Goal: Transaction & Acquisition: Purchase product/service

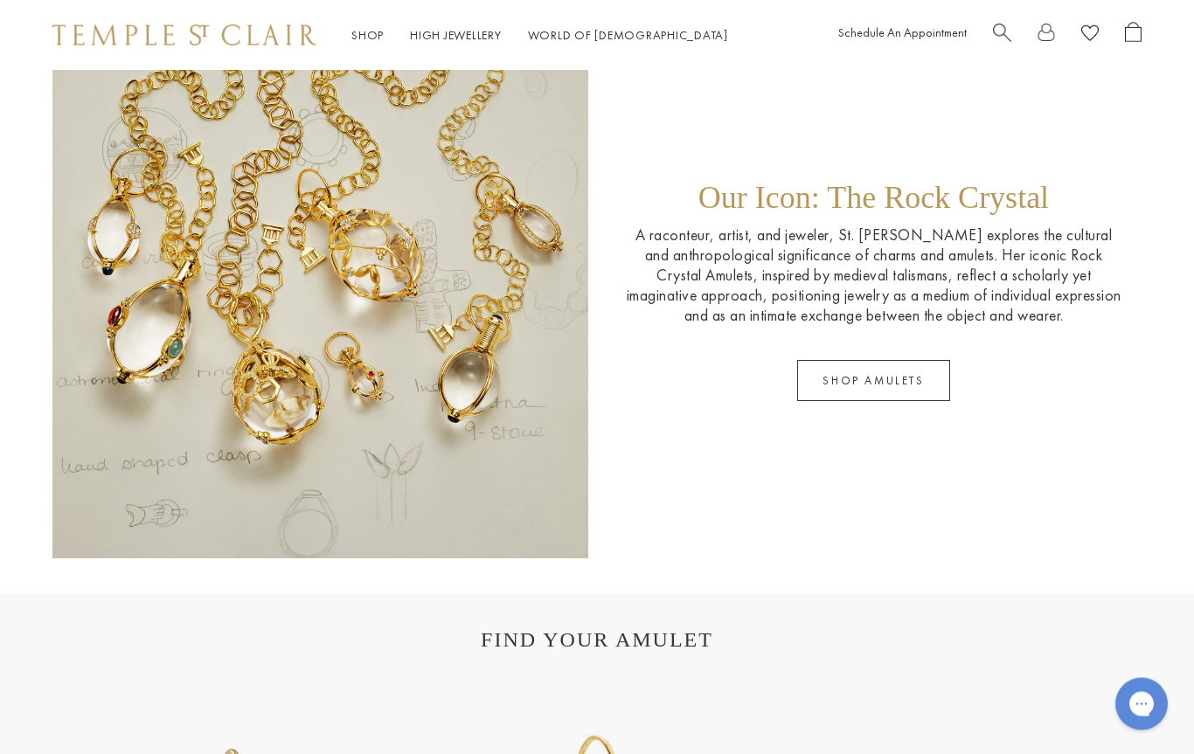
scroll to position [2544, 0]
click at [910, 397] on link "SHOP AMULETS" at bounding box center [873, 381] width 152 height 41
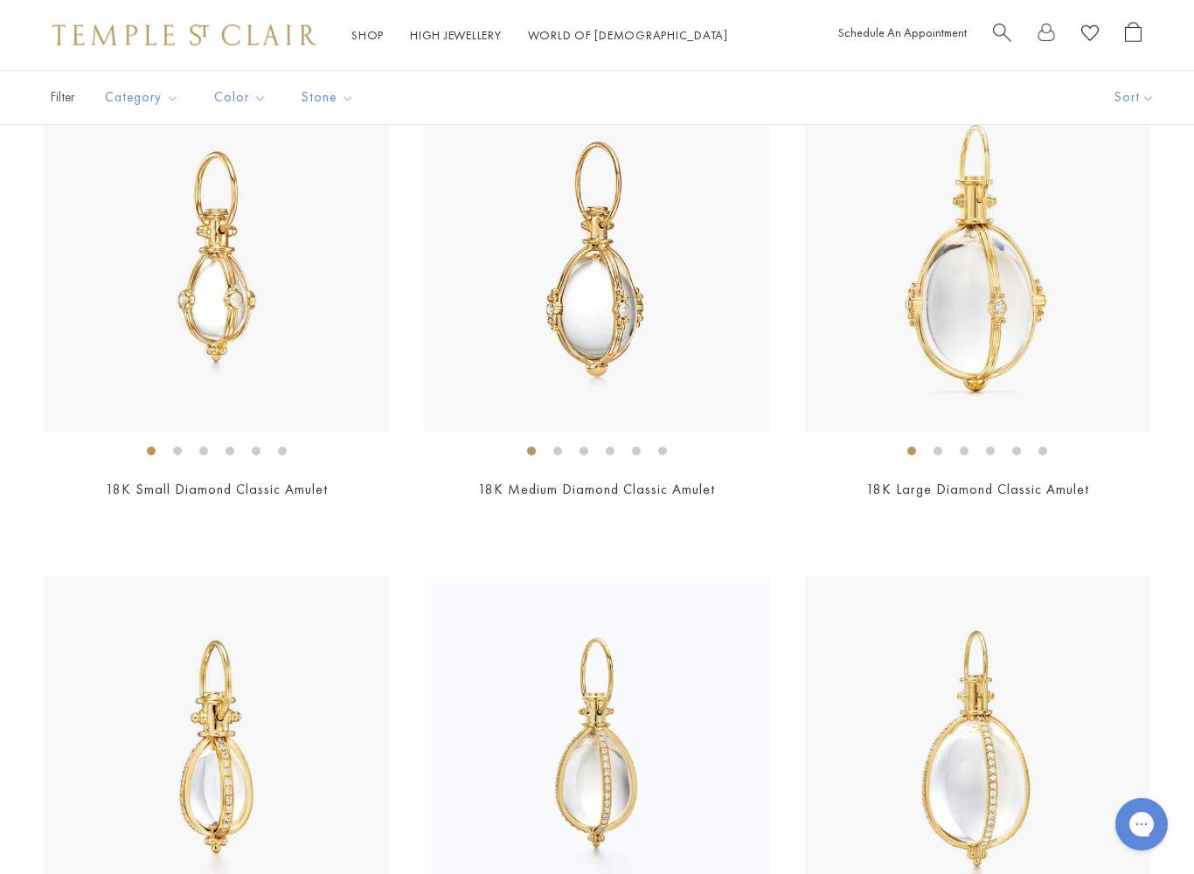
scroll to position [4354, 0]
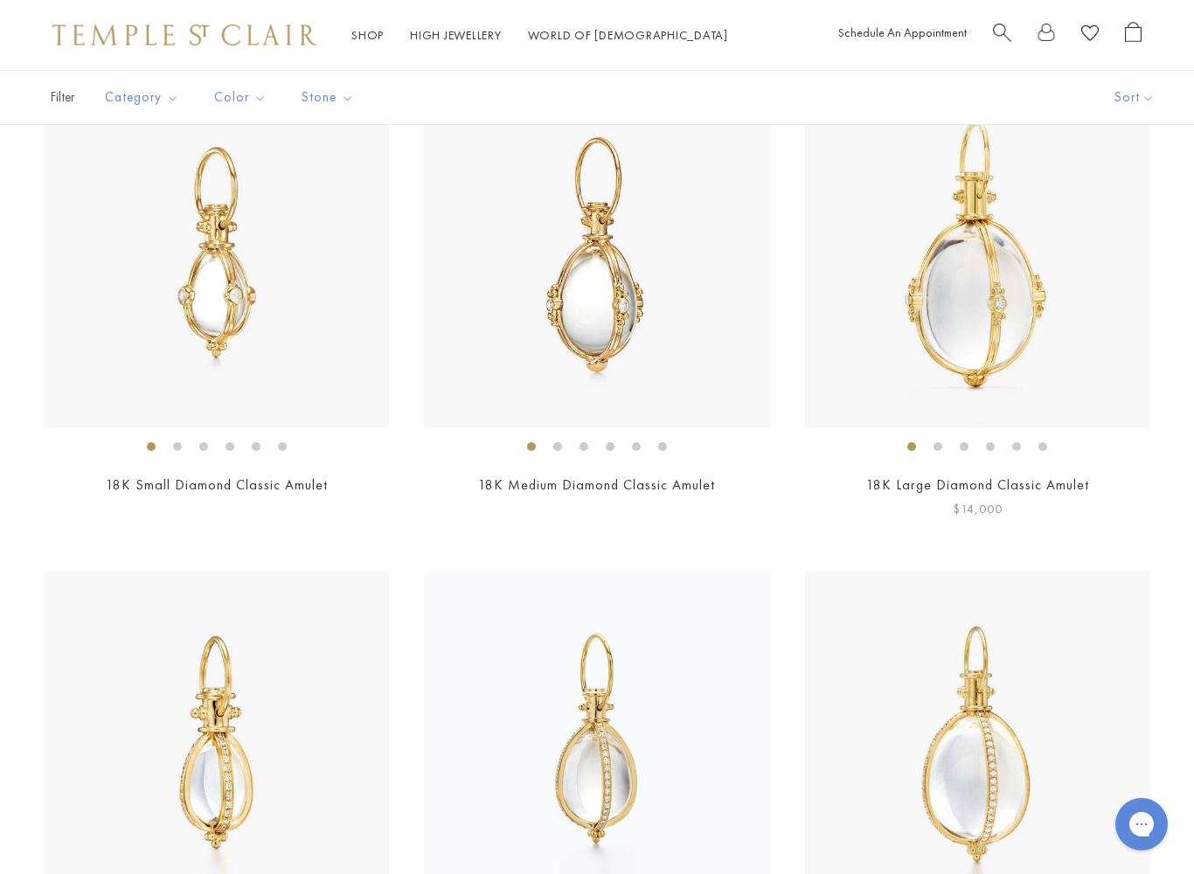
click at [1094, 401] on img at bounding box center [977, 254] width 345 height 345
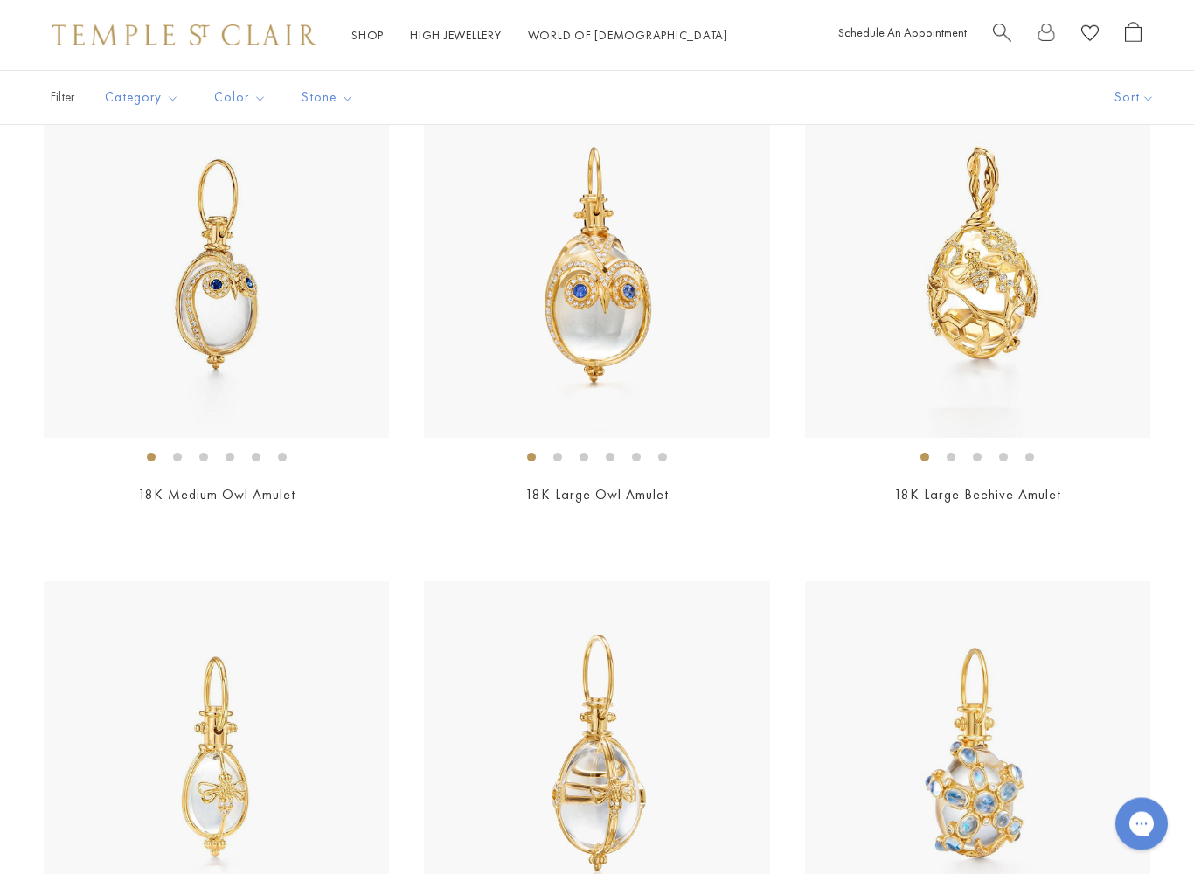
scroll to position [6862, 0]
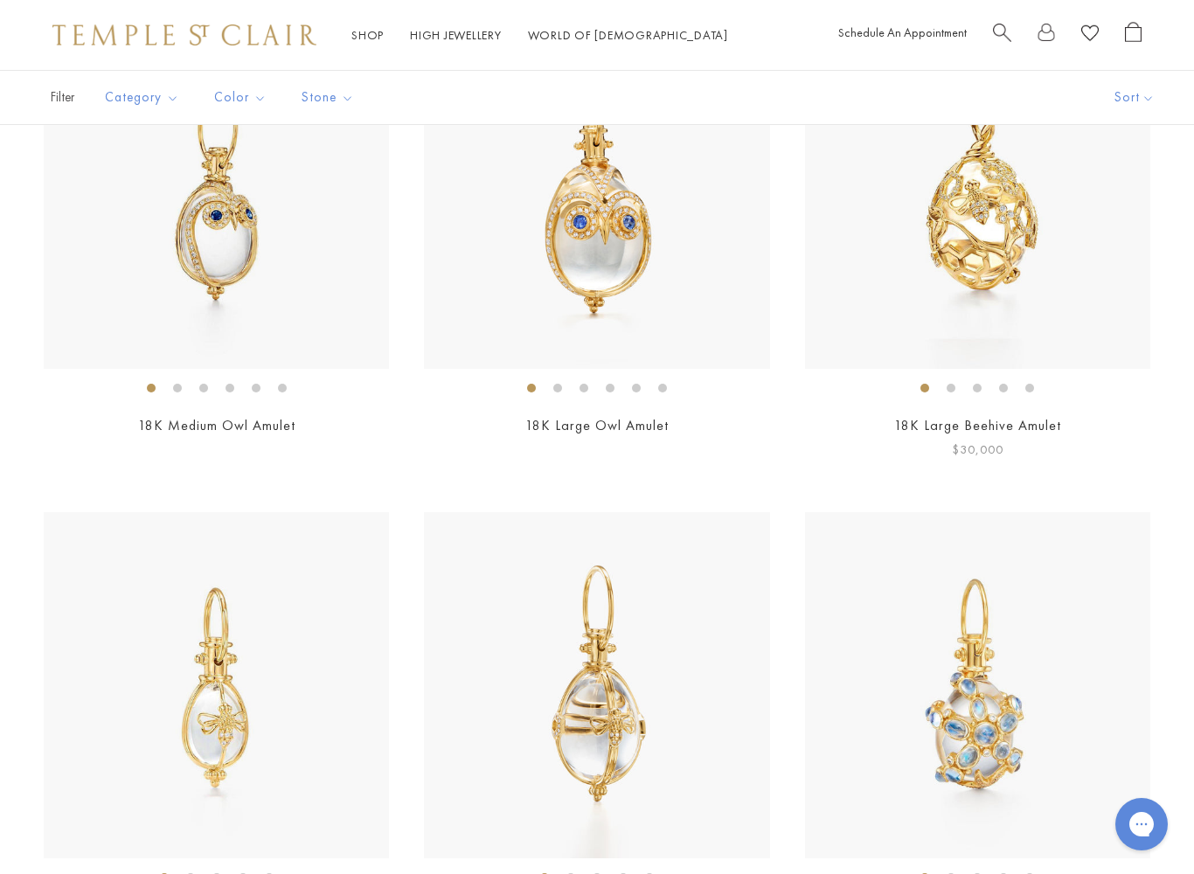
click at [1039, 335] on img at bounding box center [977, 195] width 345 height 345
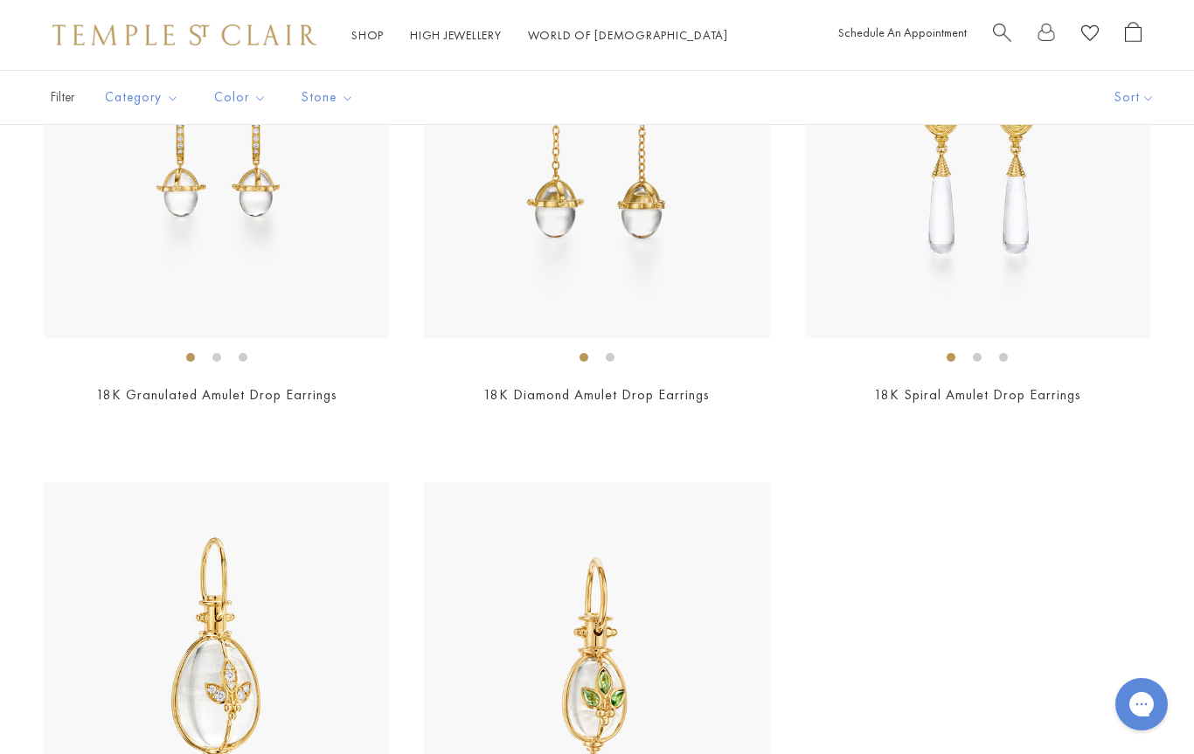
scroll to position [8811, 0]
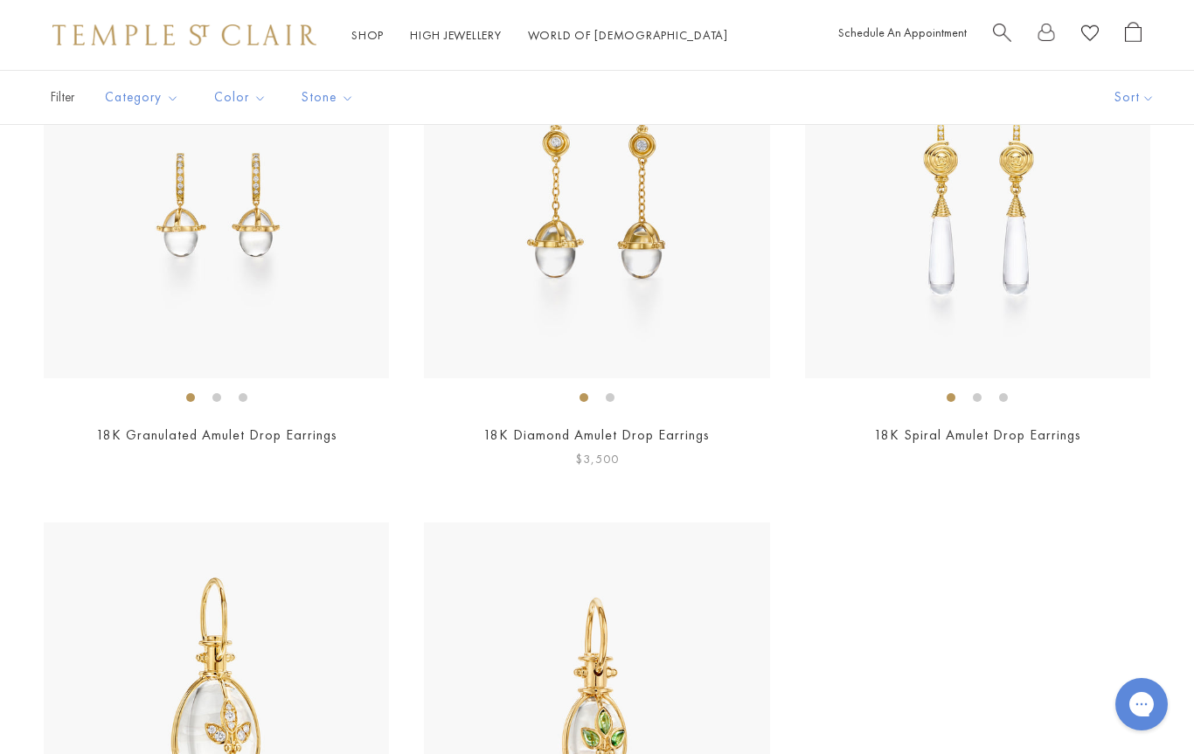
click at [679, 281] on img at bounding box center [596, 204] width 345 height 345
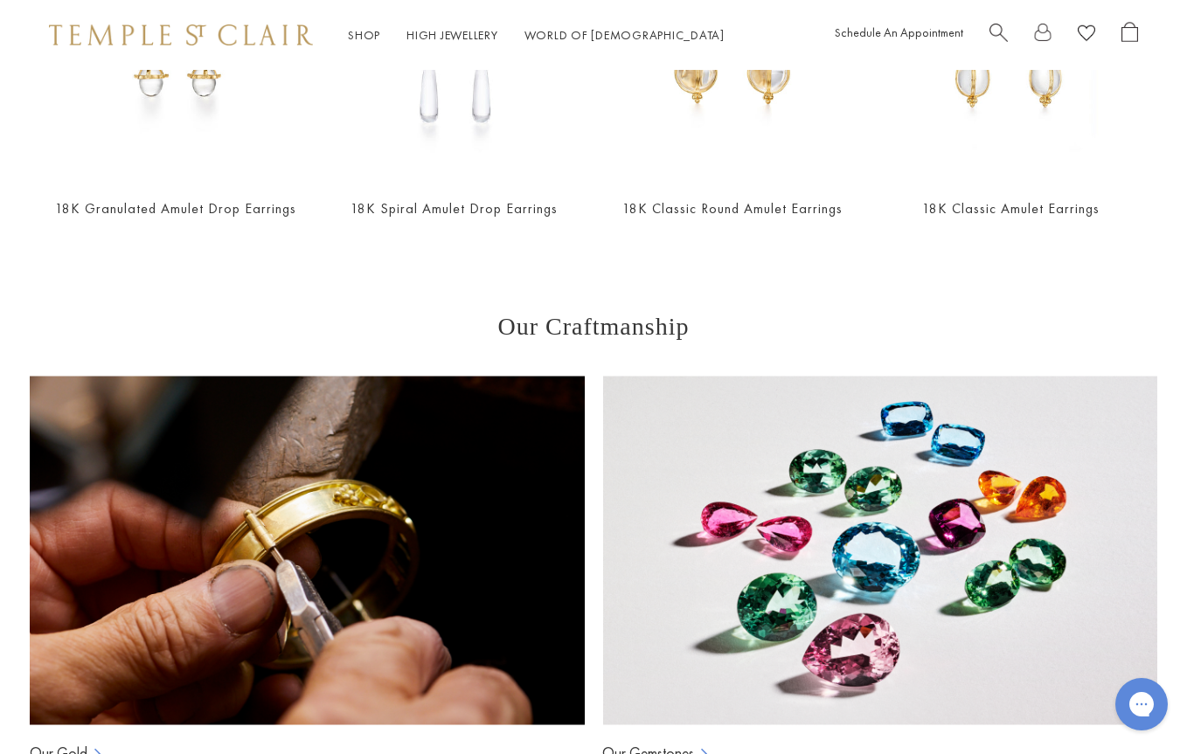
scroll to position [738, 3]
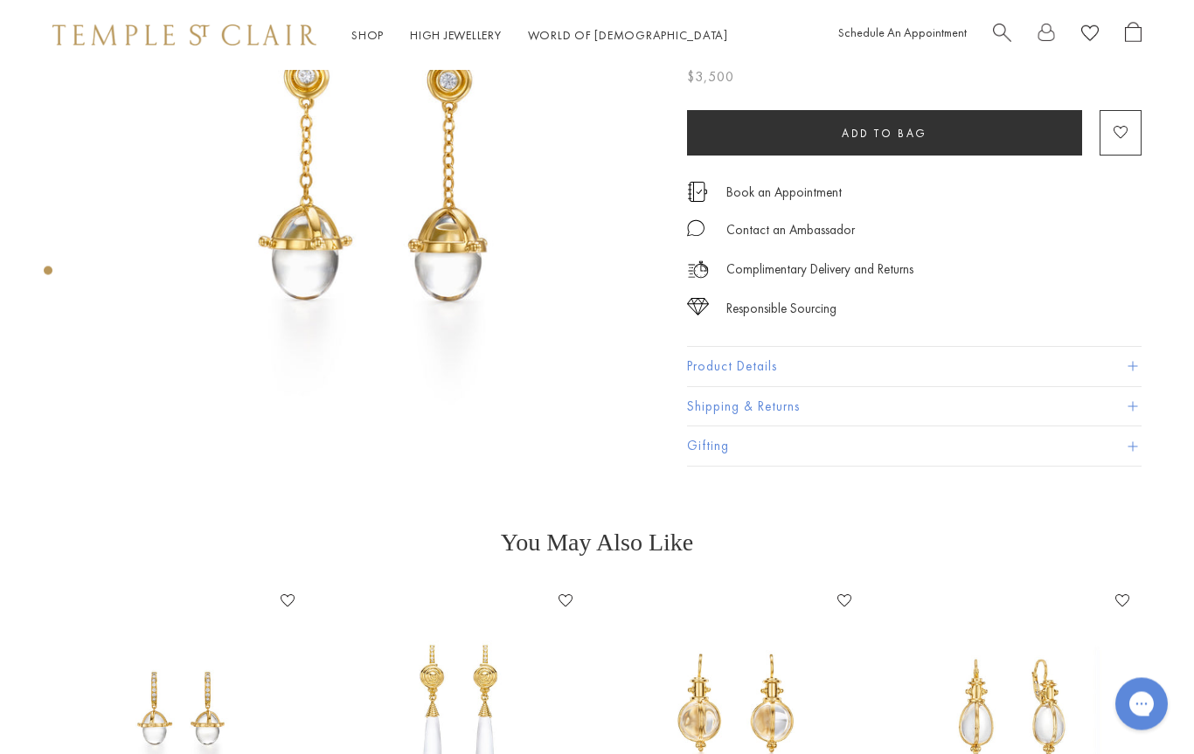
scroll to position [149, 0]
